Goal: Task Accomplishment & Management: Manage account settings

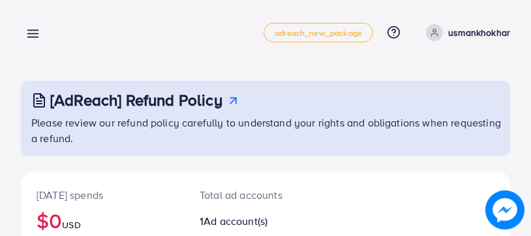
click at [37, 29] on icon at bounding box center [33, 34] width 14 height 14
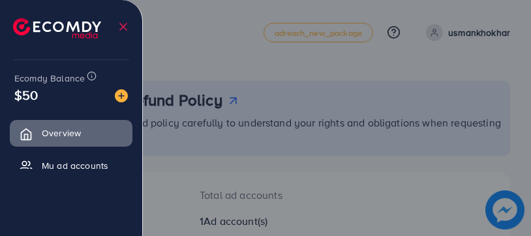
click at [33, 93] on span "$50" at bounding box center [25, 94] width 23 height 19
click at [280, 119] on div at bounding box center [265, 141] width 531 height 283
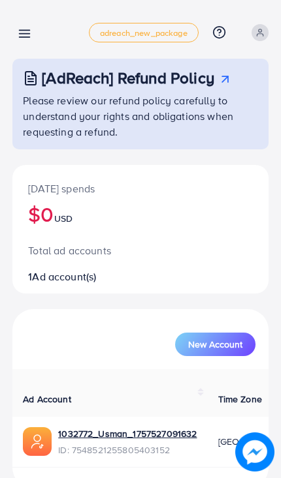
scroll to position [1, 0]
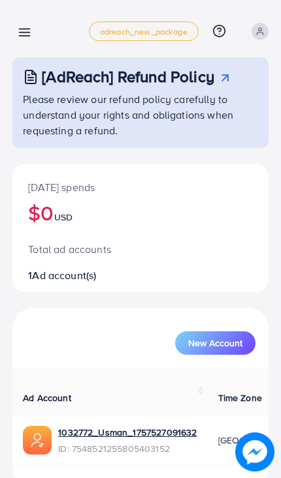
click at [27, 29] on line at bounding box center [25, 29] width 10 height 0
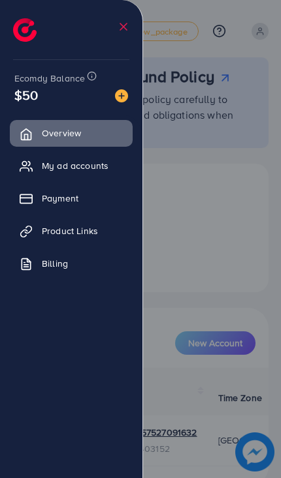
click at [32, 169] on icon at bounding box center [26, 166] width 13 height 13
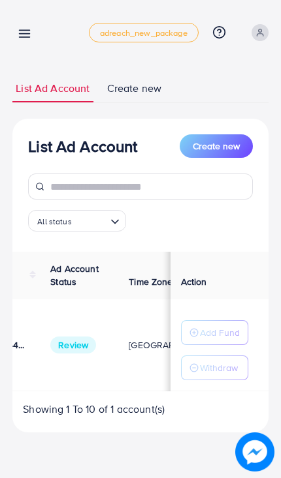
click at [3, 131] on div "**********" at bounding box center [140, 224] width 281 height 448
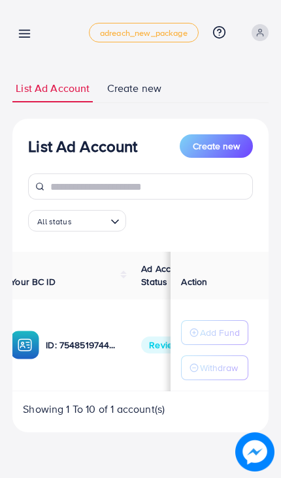
scroll to position [0, 144]
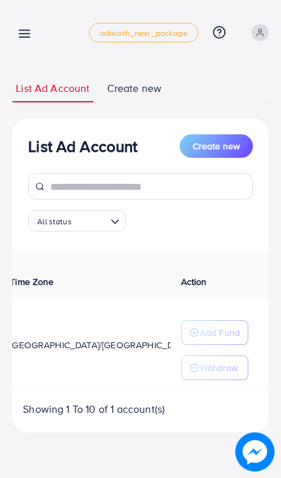
scroll to position [0, 352]
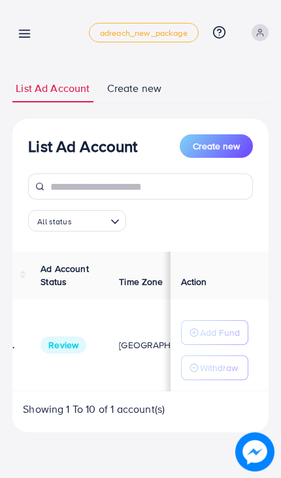
scroll to position [0, 238]
click at [78, 339] on span "Review" at bounding box center [69, 345] width 46 height 17
click at [85, 305] on td "Review" at bounding box center [74, 346] width 78 height 92
click at [114, 219] on icon "Search for option" at bounding box center [114, 221] width 13 height 13
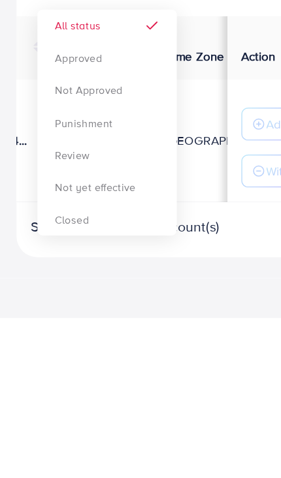
click at [172, 402] on div "Account per page ** ** ** *** Showing 1 To 10 of 1 account(s)" at bounding box center [140, 409] width 256 height 15
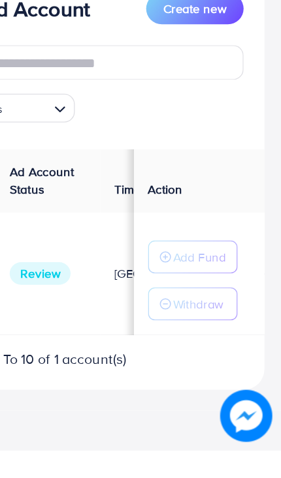
scroll to position [0, 207]
